Goal: Information Seeking & Learning: Find specific fact

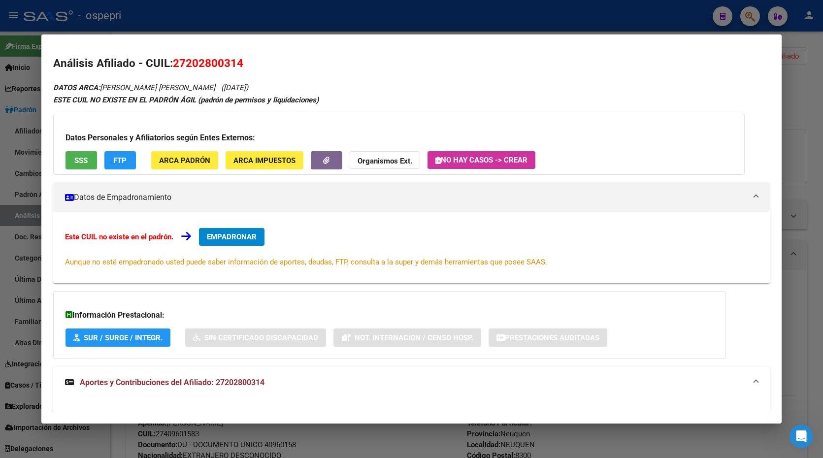
click at [783, 108] on div at bounding box center [411, 229] width 823 height 458
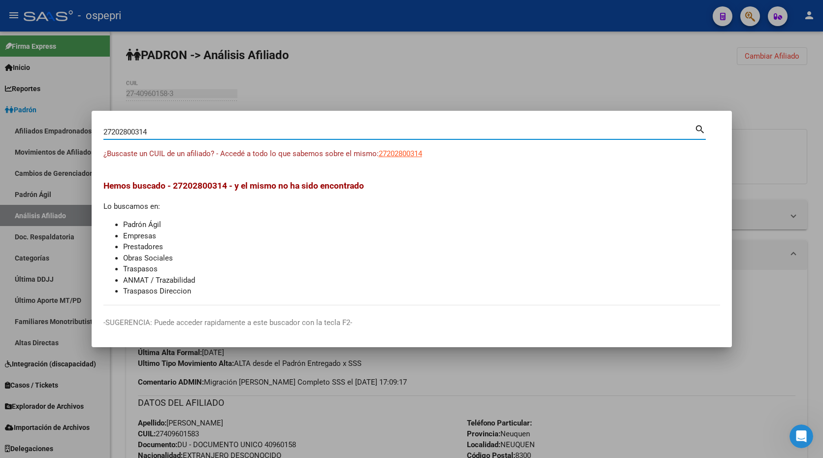
click at [218, 135] on input "27202800314" at bounding box center [398, 132] width 591 height 9
paste input "33567231"
type input "33567231"
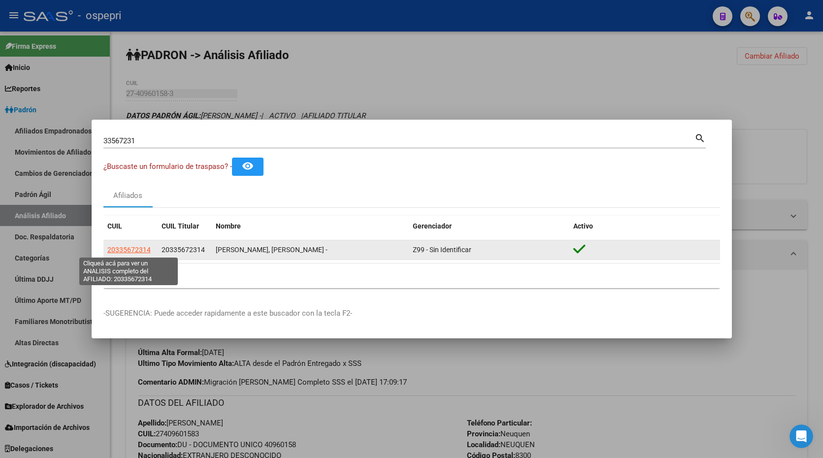
click at [132, 251] on span "20335672314" at bounding box center [128, 250] width 43 height 8
type textarea "20335672314"
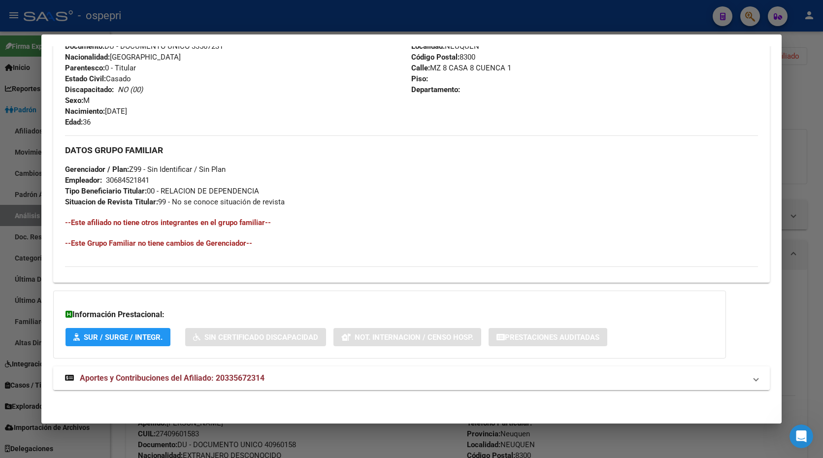
click at [262, 373] on span "Aportes y Contribuciones del Afiliado: 20335672314" at bounding box center [172, 377] width 185 height 9
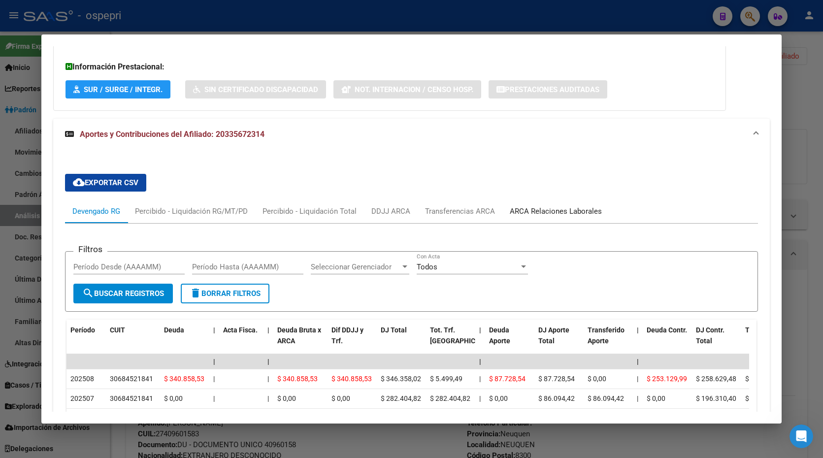
click at [555, 204] on div "ARCA Relaciones Laborales" at bounding box center [555, 211] width 107 height 24
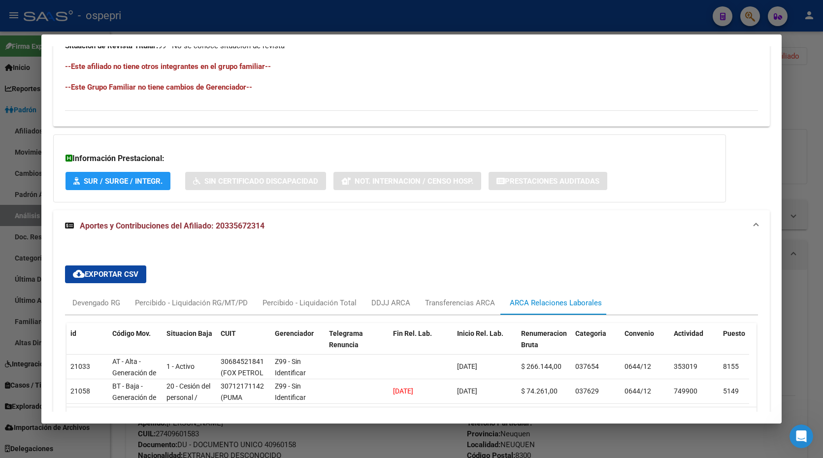
scroll to position [611, 0]
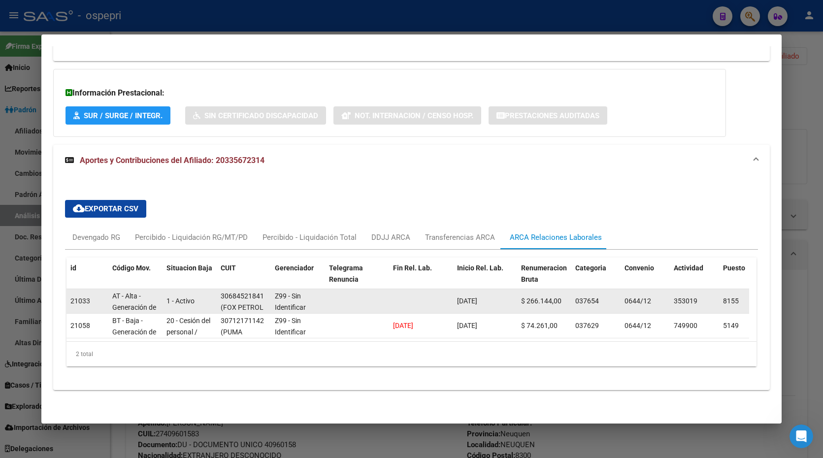
drag, startPoint x: 221, startPoint y: 287, endPoint x: 262, endPoint y: 289, distance: 40.4
click at [262, 291] on div "30684521841" at bounding box center [242, 296] width 43 height 11
copy div "30684521841"
